Goal: Task Accomplishment & Management: Complete application form

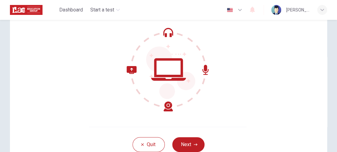
scroll to position [53, 0]
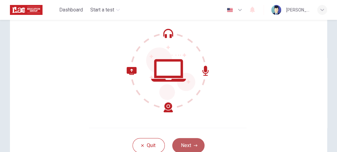
click at [185, 145] on button "Next" at bounding box center [188, 145] width 32 height 15
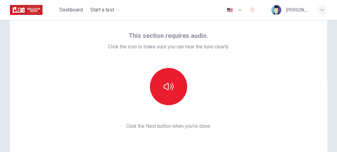
scroll to position [25, 0]
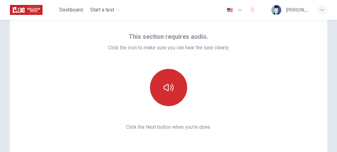
click at [161, 84] on button "button" at bounding box center [168, 87] width 37 height 37
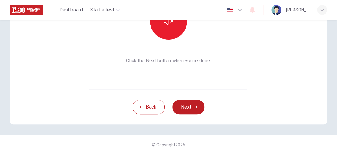
scroll to position [94, 0]
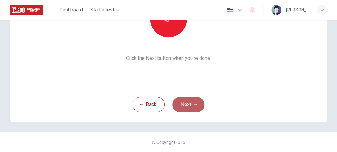
click at [179, 105] on button "Next" at bounding box center [188, 104] width 32 height 15
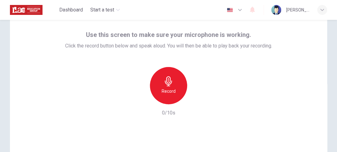
scroll to position [26, 0]
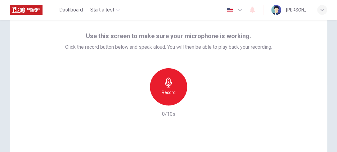
click at [168, 78] on icon "button" at bounding box center [168, 83] width 7 height 10
click at [195, 102] on icon "button" at bounding box center [197, 100] width 6 height 6
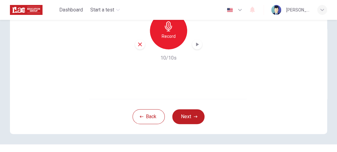
scroll to position [94, 0]
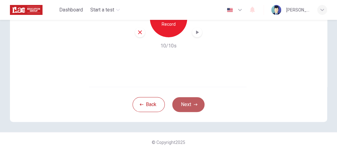
click at [186, 106] on button "Next" at bounding box center [188, 104] width 32 height 15
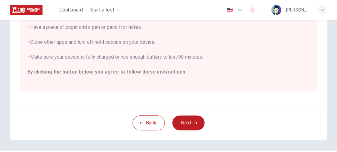
scroll to position [7, 0]
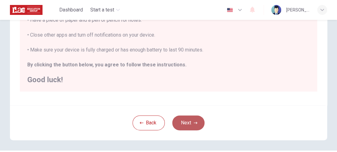
click at [187, 120] on button "Next" at bounding box center [188, 122] width 32 height 15
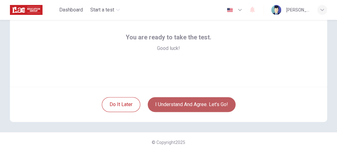
click at [200, 103] on button "I understand and agree. Let’s go!" at bounding box center [192, 104] width 88 height 15
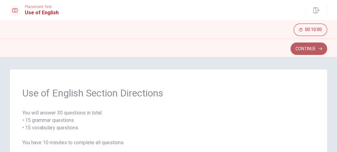
click at [299, 49] on button "Continue" at bounding box center [309, 49] width 37 height 12
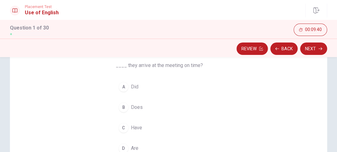
scroll to position [55, 0]
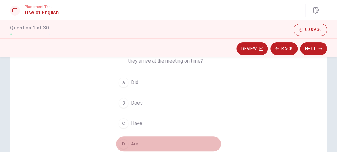
click at [120, 143] on div "D" at bounding box center [124, 144] width 10 height 10
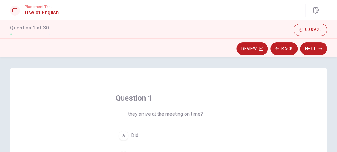
scroll to position [0, 0]
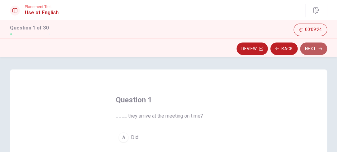
click at [307, 45] on button "Next" at bounding box center [313, 49] width 27 height 12
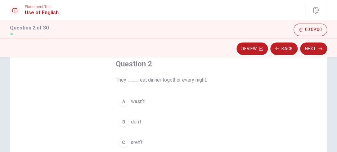
scroll to position [37, 0]
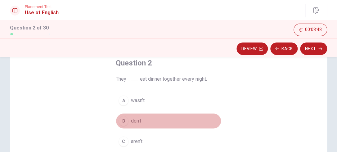
click at [122, 125] on div "B" at bounding box center [124, 121] width 10 height 10
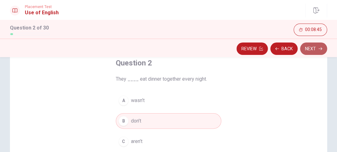
click at [318, 50] on button "Next" at bounding box center [313, 49] width 27 height 12
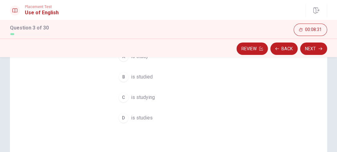
scroll to position [91, 0]
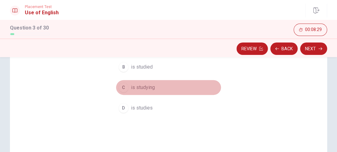
click at [122, 89] on div "C" at bounding box center [124, 88] width 10 height 10
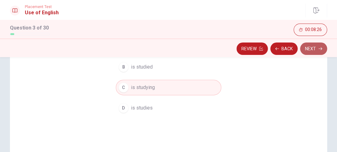
click at [314, 47] on button "Next" at bounding box center [313, 49] width 27 height 12
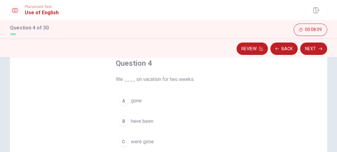
scroll to position [33, 0]
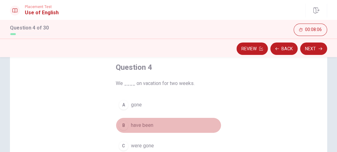
click at [120, 124] on div "B" at bounding box center [124, 125] width 10 height 10
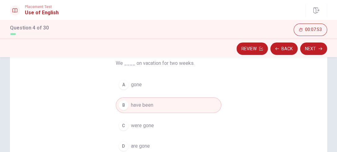
scroll to position [52, 0]
click at [304, 48] on button "Next" at bounding box center [313, 49] width 27 height 12
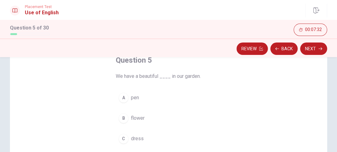
scroll to position [42, 0]
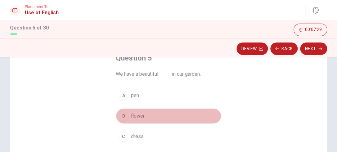
click at [124, 117] on div "B" at bounding box center [124, 116] width 10 height 10
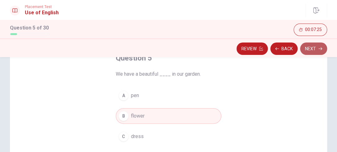
click at [311, 52] on button "Next" at bounding box center [313, 49] width 27 height 12
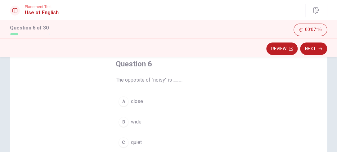
scroll to position [37, 0]
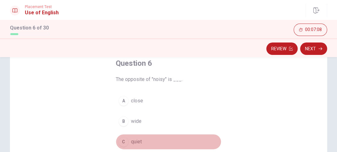
click at [123, 142] on div "C" at bounding box center [124, 142] width 10 height 10
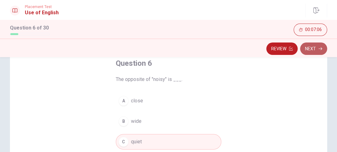
click at [312, 48] on button "Next" at bounding box center [313, 49] width 27 height 12
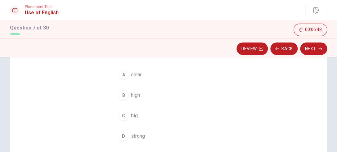
scroll to position [67, 0]
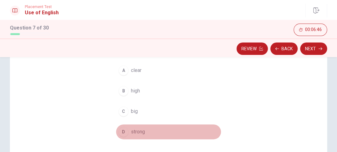
click at [124, 130] on div "D" at bounding box center [124, 132] width 10 height 10
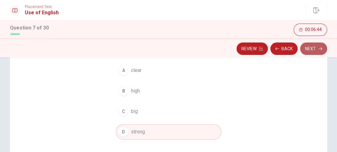
click at [317, 47] on button "Next" at bounding box center [313, 49] width 27 height 12
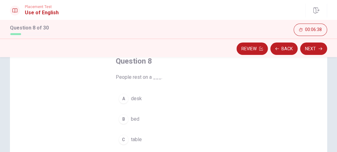
scroll to position [42, 0]
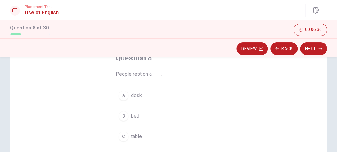
click at [124, 117] on div "B" at bounding box center [124, 116] width 10 height 10
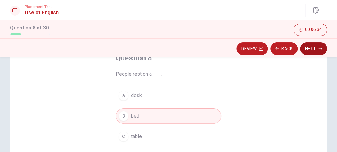
click at [312, 50] on button "Next" at bounding box center [313, 49] width 27 height 12
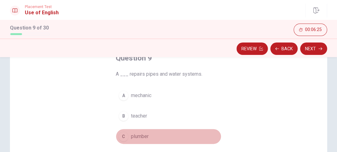
click at [122, 135] on div "C" at bounding box center [124, 137] width 10 height 10
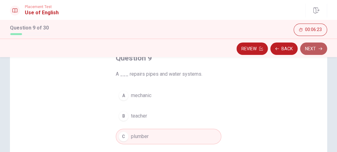
click at [323, 51] on button "Next" at bounding box center [313, 49] width 27 height 12
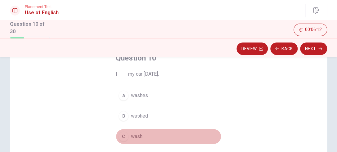
click at [123, 133] on div "C" at bounding box center [124, 137] width 10 height 10
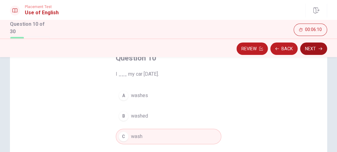
click at [313, 47] on button "Next" at bounding box center [313, 49] width 27 height 12
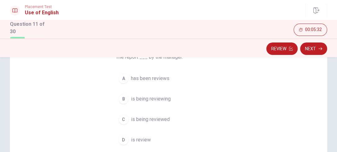
scroll to position [61, 0]
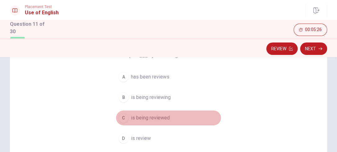
click at [124, 118] on div "C" at bounding box center [124, 118] width 10 height 10
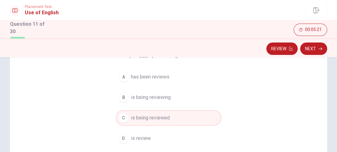
click at [314, 103] on div "Question 11 The report ___ by the manager. A has been reviews B is being review…" at bounding box center [168, 117] width 317 height 216
drag, startPoint x: 333, startPoint y: 100, endPoint x: 327, endPoint y: 80, distance: 21.0
click at [327, 80] on div "Question 11 The report ___ by the manager. A has been reviews B is being review…" at bounding box center [168, 117] width 337 height 216
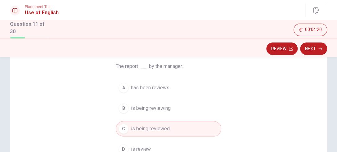
scroll to position [47, 0]
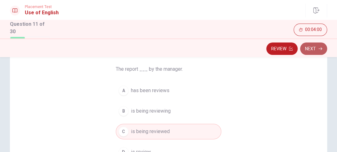
click at [308, 47] on button "Next" at bounding box center [313, 49] width 27 height 12
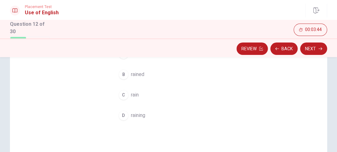
scroll to position [84, 0]
click at [132, 116] on span "raining" at bounding box center [138, 114] width 14 height 7
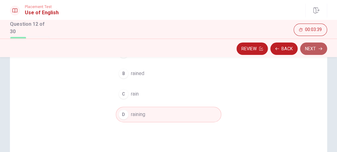
click at [312, 50] on button "Next" at bounding box center [313, 49] width 27 height 12
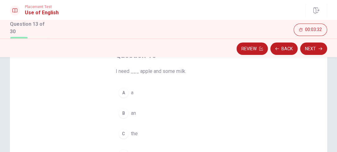
scroll to position [47, 0]
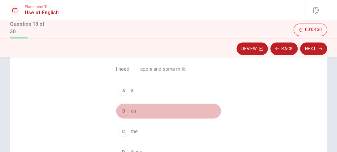
click at [120, 108] on div "B" at bounding box center [124, 111] width 10 height 10
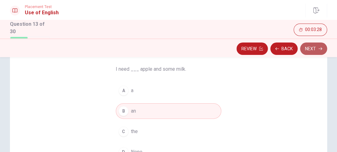
click at [311, 50] on button "Next" at bounding box center [313, 49] width 27 height 12
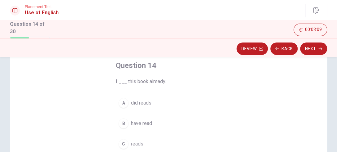
scroll to position [37, 0]
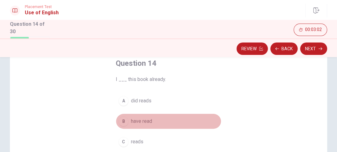
click at [121, 120] on div "B" at bounding box center [124, 121] width 10 height 10
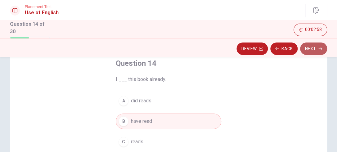
click at [315, 46] on button "Next" at bounding box center [313, 49] width 27 height 12
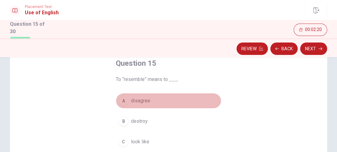
click at [122, 99] on div "A" at bounding box center [124, 101] width 10 height 10
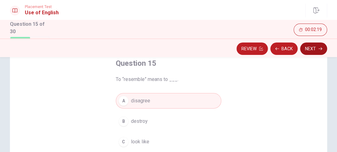
click at [319, 47] on icon "button" at bounding box center [321, 49] width 4 height 4
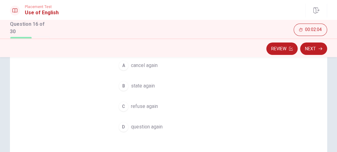
scroll to position [73, 0]
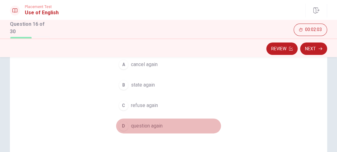
click at [120, 127] on div "D" at bounding box center [124, 126] width 10 height 10
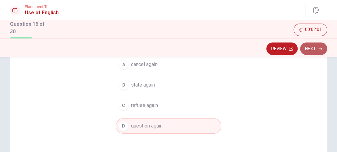
click at [311, 47] on button "Next" at bounding box center [313, 49] width 27 height 12
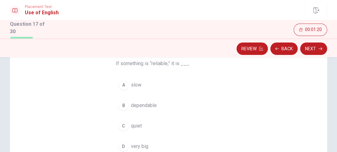
scroll to position [52, 0]
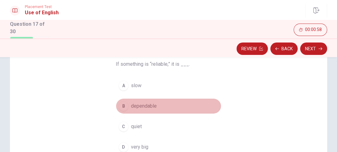
click at [122, 109] on div "B" at bounding box center [124, 106] width 10 height 10
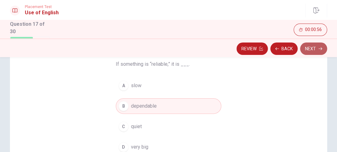
click at [314, 49] on button "Next" at bounding box center [313, 49] width 27 height 12
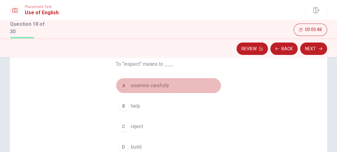
click at [144, 87] on span "examine carefully" at bounding box center [150, 85] width 38 height 7
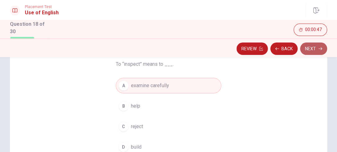
click at [317, 45] on button "Next" at bounding box center [313, 49] width 27 height 12
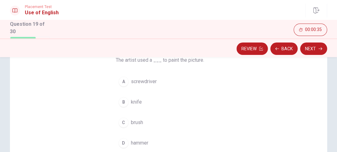
scroll to position [57, 0]
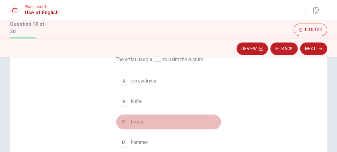
click at [121, 121] on div "C" at bounding box center [124, 122] width 10 height 10
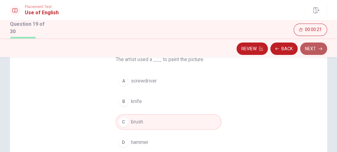
click at [310, 47] on button "Next" at bounding box center [313, 49] width 27 height 12
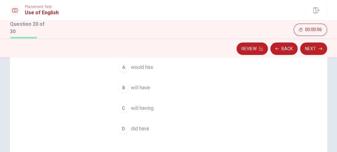
scroll to position [71, 0]
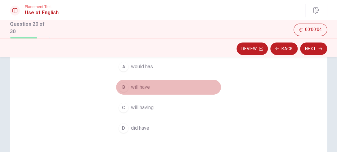
click at [120, 90] on div "B" at bounding box center [124, 87] width 10 height 10
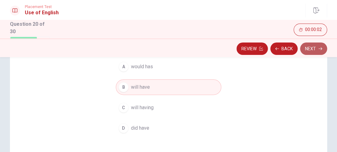
click at [312, 50] on button "Next" at bounding box center [313, 49] width 27 height 12
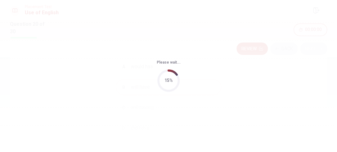
scroll to position [0, 0]
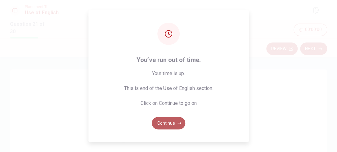
click at [167, 124] on button "Continue" at bounding box center [169, 123] width 34 height 12
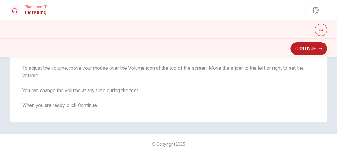
scroll to position [101, 0]
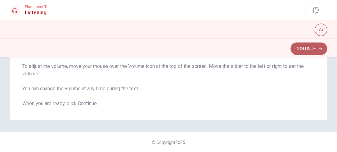
click at [311, 46] on button "Continue" at bounding box center [309, 49] width 37 height 12
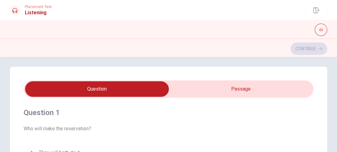
scroll to position [0, 0]
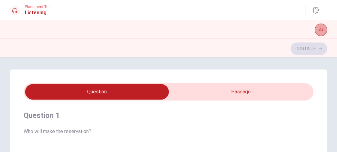
click at [320, 30] on icon "button" at bounding box center [321, 30] width 4 height 4
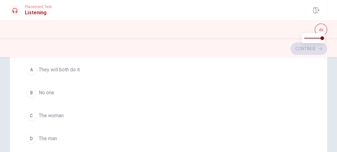
scroll to position [81, 0]
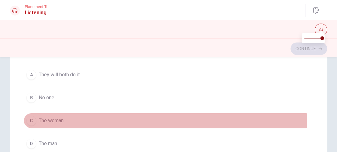
click at [29, 120] on div "C" at bounding box center [31, 121] width 10 height 10
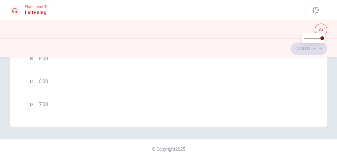
scroll to position [75, 0]
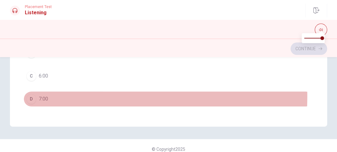
click at [34, 95] on div "D" at bounding box center [31, 99] width 10 height 10
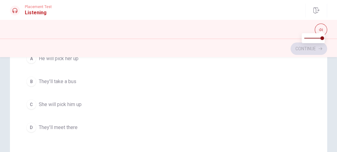
scroll to position [405, 0]
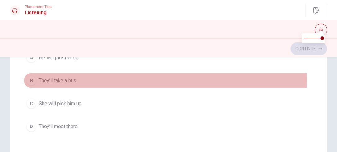
click at [30, 78] on div "B" at bounding box center [31, 80] width 10 height 10
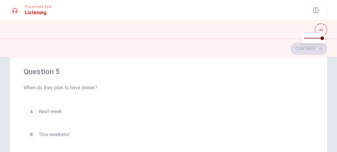
scroll to position [500, 0]
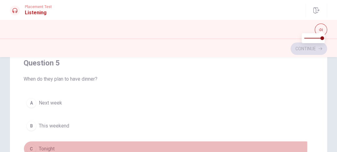
click at [32, 145] on div "C" at bounding box center [31, 149] width 10 height 10
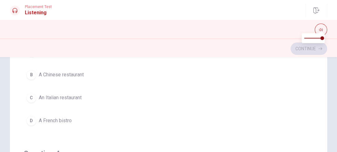
scroll to position [257, 0]
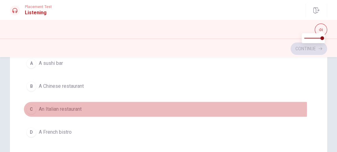
click at [30, 108] on div "C" at bounding box center [31, 109] width 10 height 10
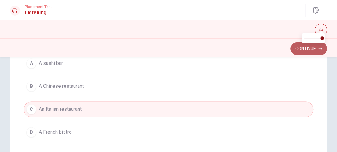
click at [309, 49] on button "Continue" at bounding box center [309, 49] width 37 height 12
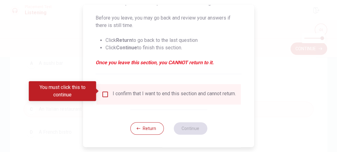
scroll to position [79, 0]
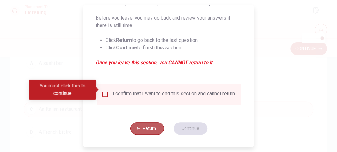
click at [141, 130] on button "Return" at bounding box center [147, 128] width 34 height 12
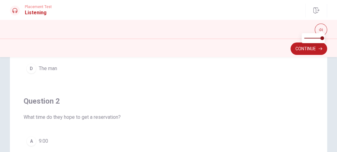
scroll to position [0, 0]
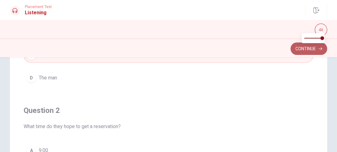
click at [310, 47] on button "Continue" at bounding box center [309, 49] width 37 height 12
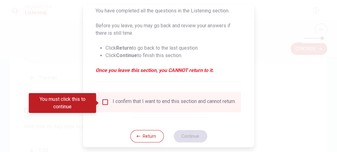
scroll to position [69, 0]
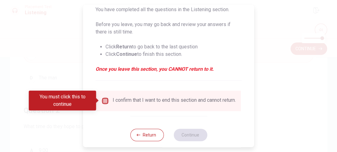
click at [102, 98] on input "You must click this to continue" at bounding box center [105, 100] width 7 height 7
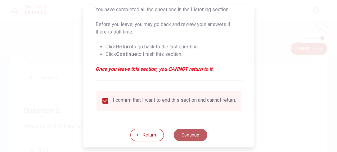
click at [186, 137] on button "Continue" at bounding box center [191, 135] width 34 height 12
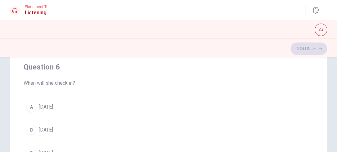
scroll to position [3, 0]
click at [32, 107] on div "A" at bounding box center [31, 108] width 10 height 10
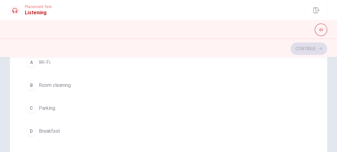
scroll to position [195, 0]
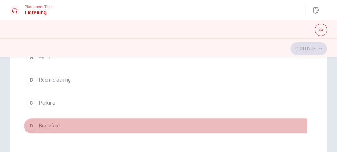
click at [33, 126] on div "D" at bounding box center [31, 126] width 10 height 10
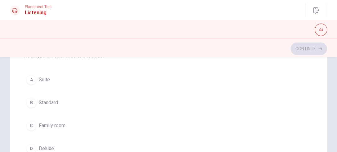
scroll to position [57, 0]
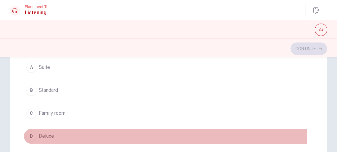
click at [40, 133] on span "Deluxe" at bounding box center [46, 136] width 15 height 7
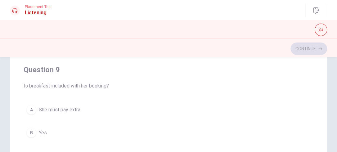
scroll to position [169, 0]
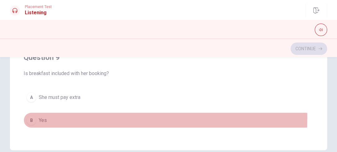
click at [33, 116] on div "B" at bounding box center [31, 120] width 10 height 10
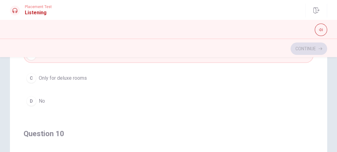
scroll to position [386, 0]
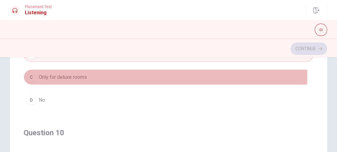
click at [31, 73] on div "C" at bounding box center [31, 77] width 10 height 10
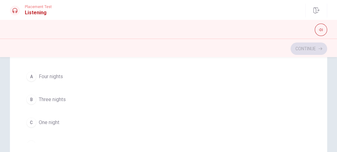
scroll to position [500, 0]
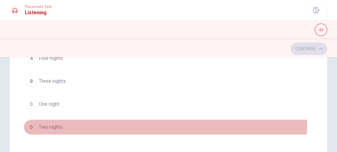
click at [32, 124] on div "D" at bounding box center [31, 127] width 10 height 10
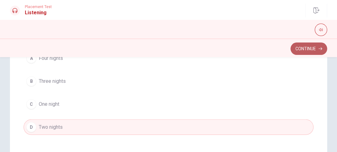
click at [305, 51] on button "Continue" at bounding box center [309, 49] width 37 height 12
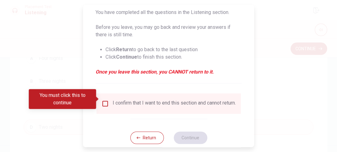
scroll to position [71, 0]
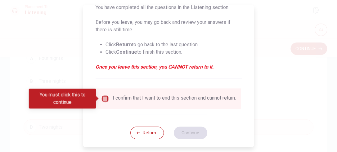
click at [106, 99] on input "You must click this to continue" at bounding box center [105, 98] width 7 height 7
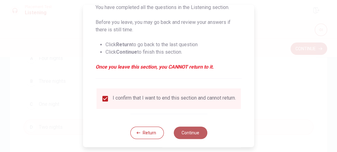
click at [186, 135] on button "Continue" at bounding box center [191, 133] width 34 height 12
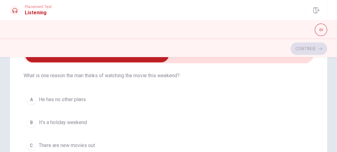
scroll to position [20, 0]
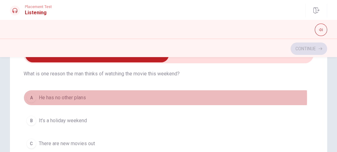
click at [31, 98] on div "A" at bounding box center [31, 98] width 10 height 10
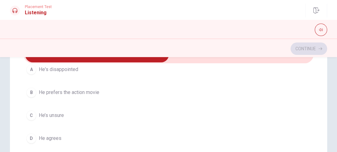
scroll to position [191, 0]
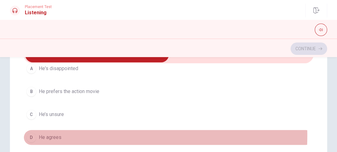
click at [31, 134] on div "D" at bounding box center [31, 138] width 10 height 10
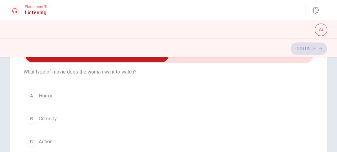
scroll to position [296, 0]
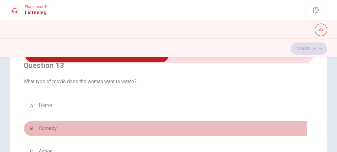
click at [32, 127] on div "B" at bounding box center [31, 129] width 10 height 10
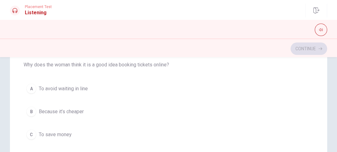
scroll to position [137, 0]
click at [33, 87] on div "A" at bounding box center [31, 90] width 10 height 10
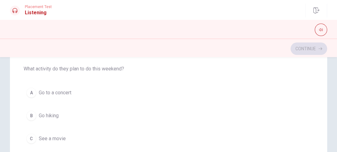
scroll to position [500, 0]
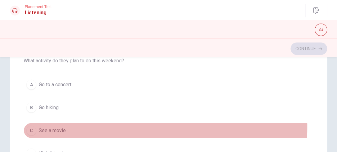
click at [33, 126] on div "C" at bounding box center [31, 131] width 10 height 10
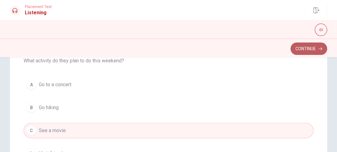
click at [306, 52] on button "Continue" at bounding box center [309, 49] width 37 height 12
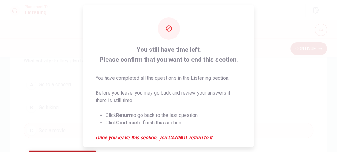
scroll to position [79, 0]
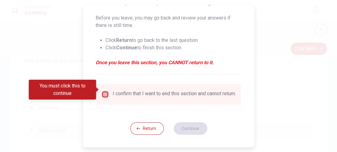
click at [103, 91] on input "You must click this to continue" at bounding box center [105, 94] width 7 height 7
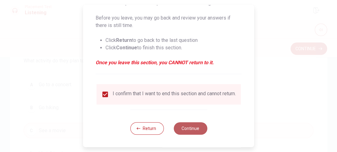
click at [193, 124] on button "Continue" at bounding box center [191, 128] width 34 height 12
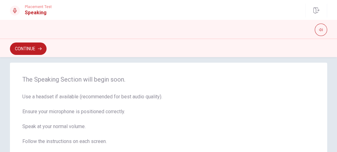
scroll to position [4, 0]
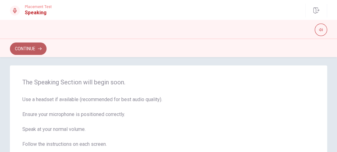
click at [31, 48] on button "Continue" at bounding box center [28, 49] width 37 height 12
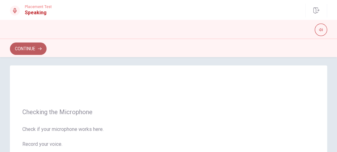
click at [33, 49] on button "Continue" at bounding box center [28, 49] width 37 height 12
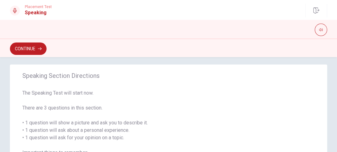
scroll to position [0, 0]
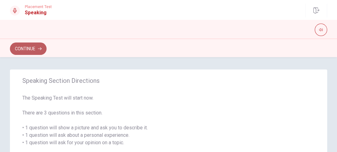
click at [28, 46] on button "Continue" at bounding box center [28, 49] width 37 height 12
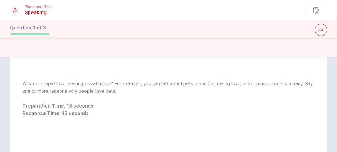
scroll to position [30, 0]
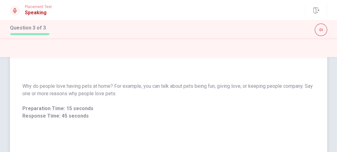
drag, startPoint x: 132, startPoint y: 93, endPoint x: 50, endPoint y: 88, distance: 82.7
click at [50, 88] on span "Why do people love having pets at home? For example, you can talk about pets be…" at bounding box center [168, 90] width 292 height 15
drag, startPoint x: 130, startPoint y: 94, endPoint x: 31, endPoint y: 89, distance: 99.8
click at [31, 89] on span "Why do people love having pets at home? For example, you can talk about pets be…" at bounding box center [168, 90] width 292 height 15
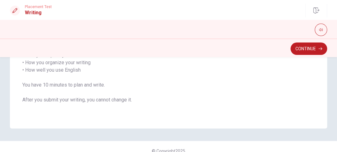
scroll to position [133, 0]
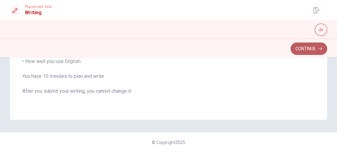
click at [305, 49] on button "Continue" at bounding box center [309, 49] width 37 height 12
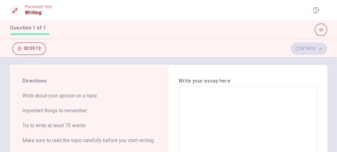
scroll to position [0, 0]
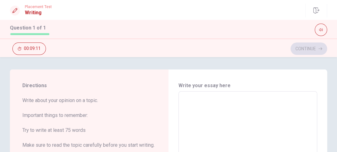
type textarea "i"
type textarea "x"
type textarea "I"
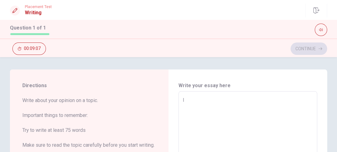
type textarea "x"
type textarea "I"
type textarea "x"
type textarea "I h"
type textarea "x"
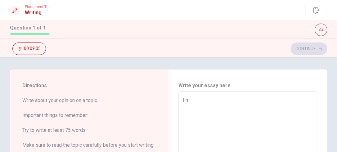
type textarea "I ha"
type textarea "x"
type textarea "I hav"
type textarea "x"
type textarea "I have"
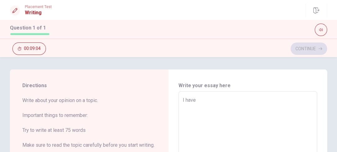
type textarea "x"
type textarea "I have"
type textarea "x"
type textarea "I have a"
type textarea "x"
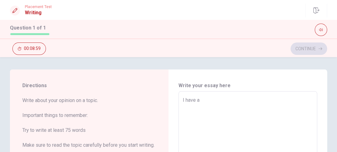
type textarea "I have a"
type textarea "x"
type textarea "I have a h"
type textarea "x"
type textarea "I have a ha"
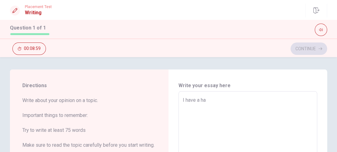
type textarea "x"
type textarea "I have a hab"
type textarea "x"
type textarea "I have a habi"
type textarea "x"
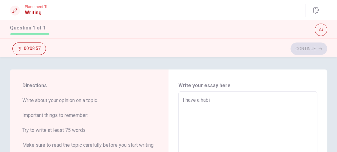
type textarea "I have a habit"
type textarea "x"
type textarea "I have a habit"
drag, startPoint x: 216, startPoint y: 98, endPoint x: 178, endPoint y: 101, distance: 38.9
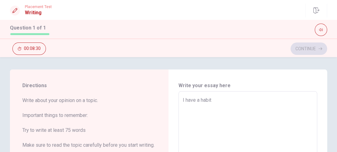
type textarea "x"
type textarea "t"
type textarea "x"
type textarea "th"
type textarea "x"
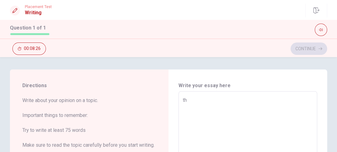
type textarea "the"
type textarea "x"
type textarea "the"
type textarea "x"
type textarea "the e"
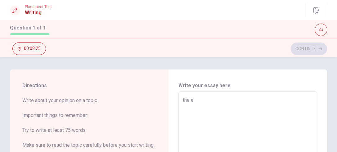
type textarea "x"
type textarea "the ex"
type textarea "x"
type textarea "the exi"
type textarea "x"
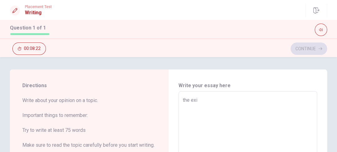
type textarea "the exir"
type textarea "x"
type textarea "the exirc"
type textarea "x"
type textarea "the exirce"
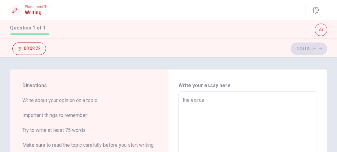
type textarea "x"
type textarea "the exirces"
type textarea "x"
type textarea "the exircese"
type textarea "x"
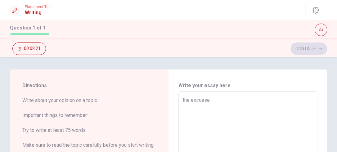
type textarea "the exircese"
type textarea "x"
type textarea "the exircese"
type textarea "x"
type textarea "the exirces"
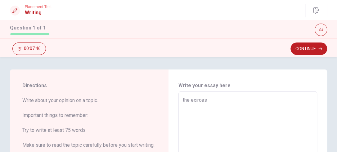
type textarea "x"
type textarea "the exirce"
type textarea "x"
type textarea "the exirc"
type textarea "x"
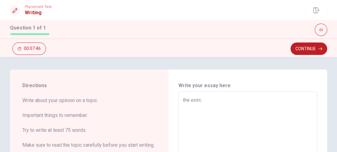
type textarea "the exir"
type textarea "x"
type textarea "the exi"
type textarea "x"
type textarea "the ex"
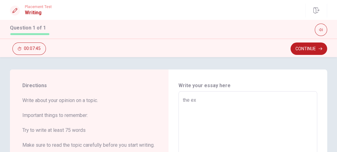
type textarea "x"
type textarea "the exe"
type textarea "x"
type textarea "the exer"
type textarea "x"
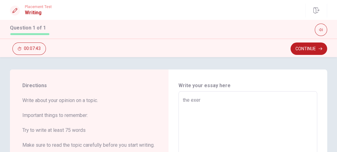
type textarea "the exerc"
type textarea "x"
type textarea "the exerci"
type textarea "x"
type textarea "the exercis"
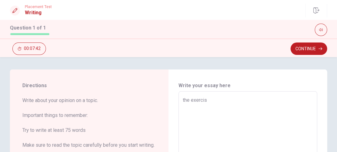
type textarea "x"
type textarea "the exercise"
type textarea "x"
type textarea "the exercise"
type textarea "x"
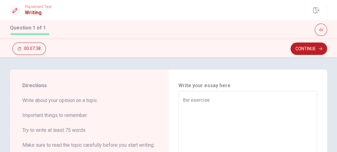
type textarea "the exercise i"
type textarea "x"
type textarea "the exercise is"
type textarea "x"
type textarea "the exercise is"
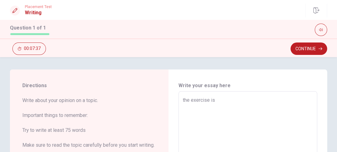
type textarea "x"
type textarea "the exercise is m"
type textarea "x"
type textarea "the exercise is my"
type textarea "x"
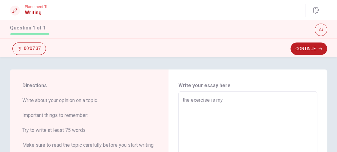
type textarea "the exercise is my"
type textarea "x"
type textarea "the exercise is my h"
type textarea "x"
type textarea "the exercise is my ha"
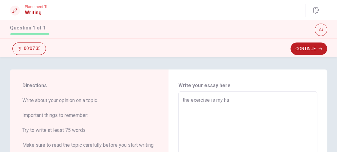
type textarea "x"
type textarea "the exercise is my hab"
type textarea "x"
type textarea "the exercise is my habi"
type textarea "x"
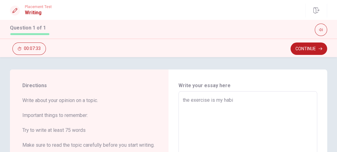
type textarea "the exercise is my habit"
type textarea "x"
type textarea "the exercise is my habit"
type textarea "x"
type textarea "the exercise is my habit b"
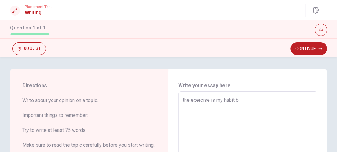
type textarea "x"
type textarea "the exercise is my habit be"
type textarea "x"
type textarea "the exercise is my habit bec"
type textarea "x"
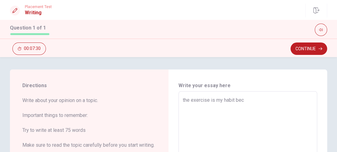
type textarea "the exercise is my habit beca"
type textarea "x"
type textarea "the exercise is my habit becau"
type textarea "x"
type textarea "the exercise is my habit becaus"
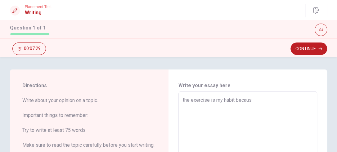
type textarea "x"
type textarea "the exercise is my habit because"
type textarea "x"
type textarea "the exercise is my habit because"
type textarea "x"
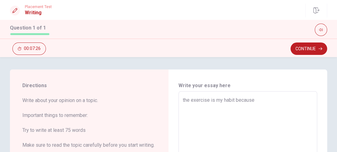
type textarea "the exercise is my habit because"
type textarea "x"
type textarea "the exercise is my habit becaus"
type textarea "x"
type textarea "the exercise is my habit becau"
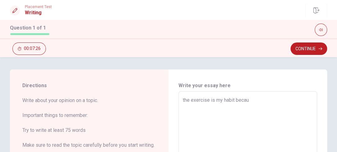
type textarea "x"
type textarea "the exercise is my habit beca"
type textarea "x"
type textarea "the exercise is my habit bec"
type textarea "x"
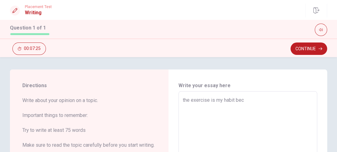
type textarea "the exercise is my habit be"
type textarea "x"
type textarea "the exercise is my habit b"
type textarea "x"
type textarea "the exercise is my habit"
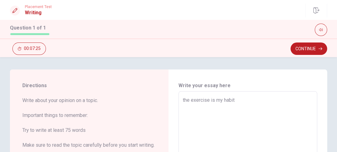
type textarea "x"
type textarea "the exercise is my habit"
type textarea "x"
type textarea "the exercise is my habit"
type textarea "x"
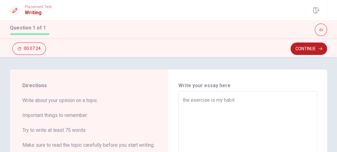
type textarea "the exercise is my habit o"
type textarea "x"
type textarea "the exercise is my habit of"
type textarea "x"
type textarea "the exercise is my habit of"
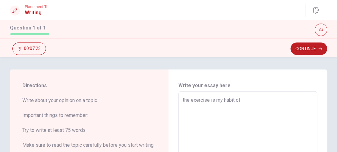
type textarea "x"
type textarea "the exercise is my habit of e"
type textarea "x"
type textarea "the exercise is my habit of ev"
type textarea "x"
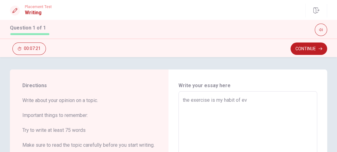
type textarea "the exercise is my habit of eve"
type textarea "x"
type textarea "the exercise is my habit of ever"
type textarea "x"
type textarea "the exercise is my habit of every"
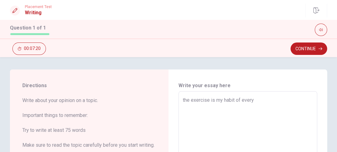
type textarea "x"
type textarea "the exercise is my habit of every"
type textarea "x"
type textarea "the exercise is my habit of every d"
type textarea "x"
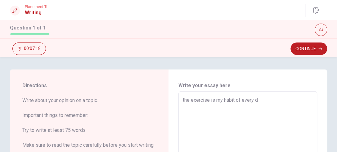
type textarea "the exercise is my habit of every da"
type textarea "x"
type textarea "the exercise is my habit of every day"
type textarea "x"
type textarea "the exercise is my habit of every days"
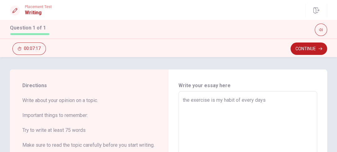
type textarea "x"
type textarea "the exercise is my habit of every days"
type textarea "x"
type textarea "the exercise is my habit of every days b"
type textarea "x"
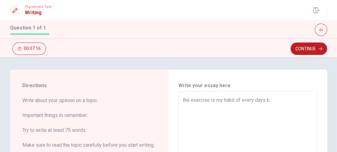
type textarea "the exercise is my habit of every days be"
type textarea "x"
type textarea "the exercise is my habit of every days bec"
type textarea "x"
type textarea "the exercise is my habit of every days beca"
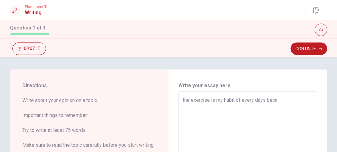
type textarea "x"
type textarea "the exercise is my habit of every days becau"
type textarea "x"
type textarea "the exercise is my habit of every days becaus"
type textarea "x"
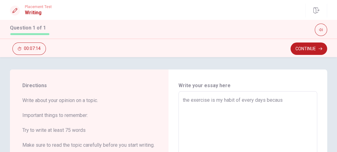
type textarea "the exercise is my habit of every days because"
type textarea "x"
type textarea "the exercise is my habit of every days because"
type textarea "x"
type textarea "the exercise is my habit of every days because i"
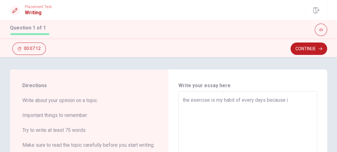
type textarea "x"
type textarea "the exercise is my habit of every days because i"
type textarea "x"
type textarea "the exercise is my habit of every days because i c"
type textarea "x"
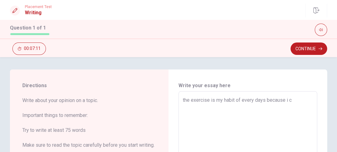
type textarea "the exercise is my habit of every days because i co"
type textarea "x"
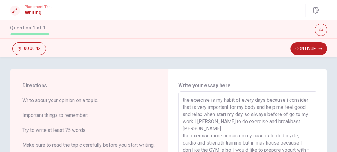
scroll to position [1, 0]
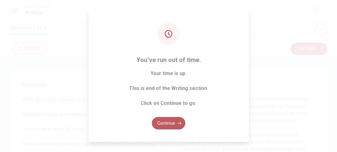
click at [177, 124] on button "Continue" at bounding box center [169, 123] width 34 height 12
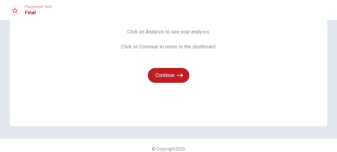
scroll to position [69, 0]
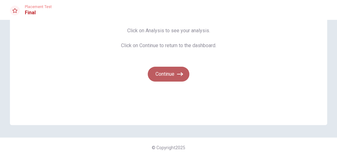
click at [165, 74] on button "Continue" at bounding box center [169, 74] width 42 height 15
